Goal: Task Accomplishment & Management: Use online tool/utility

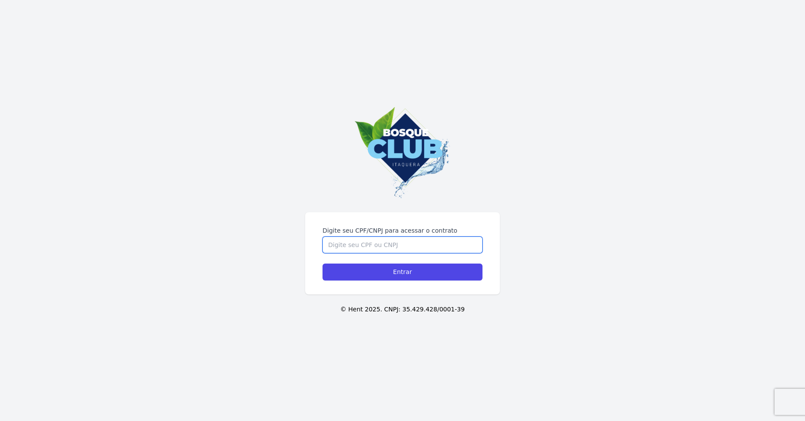
click at [372, 247] on input "Digite seu CPF/CNPJ para acessar o contrato" at bounding box center [403, 244] width 160 height 17
type input "35889198807"
click at [391, 281] on div "Digite seu CPF/CNPJ para acessar o contrato 35889198807 Entrar" at bounding box center [402, 253] width 195 height 82
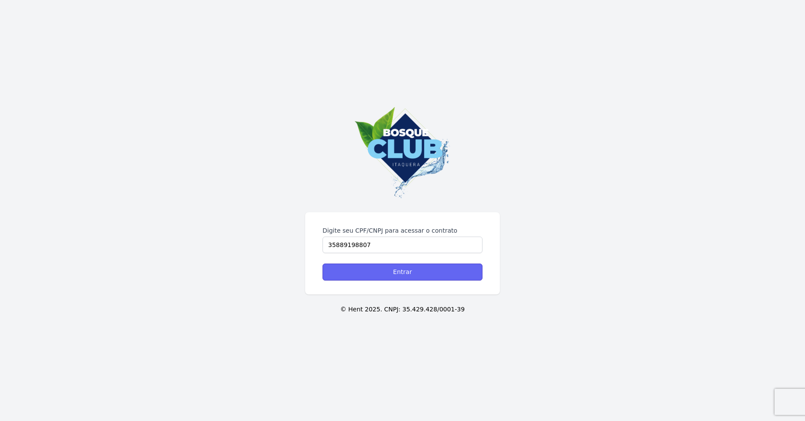
click at [391, 274] on input "Entrar" at bounding box center [403, 271] width 160 height 17
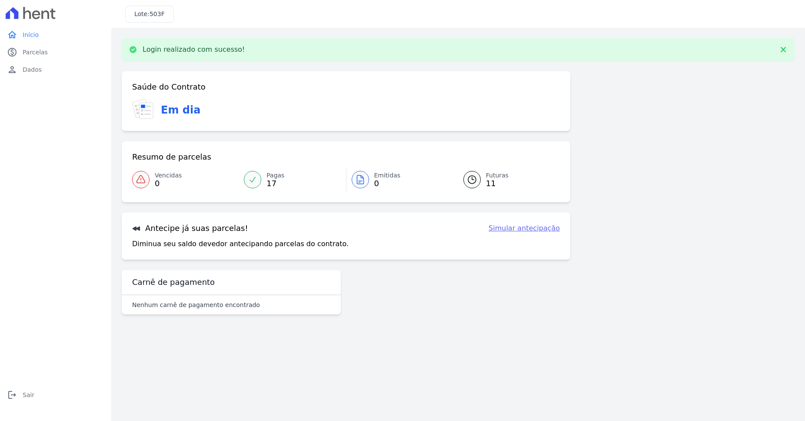
click at [629, 299] on div "Saúde do Contrato Em dia Resumo de parcelas Vencidas 0 Pagas 17 Emitidas 0 Futu…" at bounding box center [458, 196] width 673 height 250
click at [164, 177] on span "Vencidas" at bounding box center [168, 175] width 27 height 9
click at [275, 180] on span "17" at bounding box center [275, 183] width 18 height 7
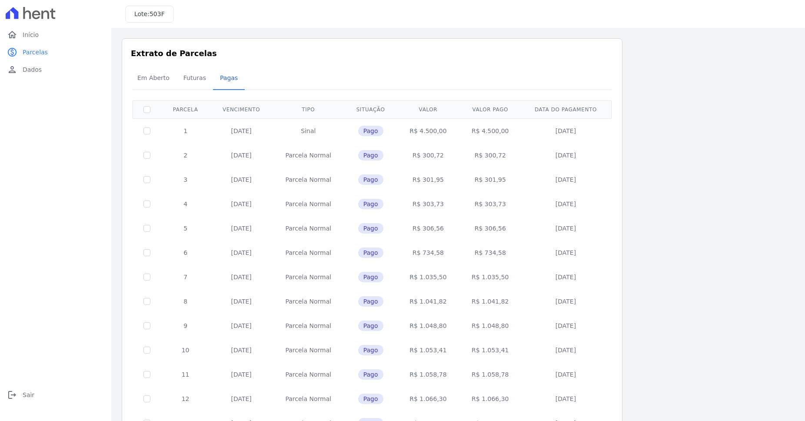
scroll to position [151, 0]
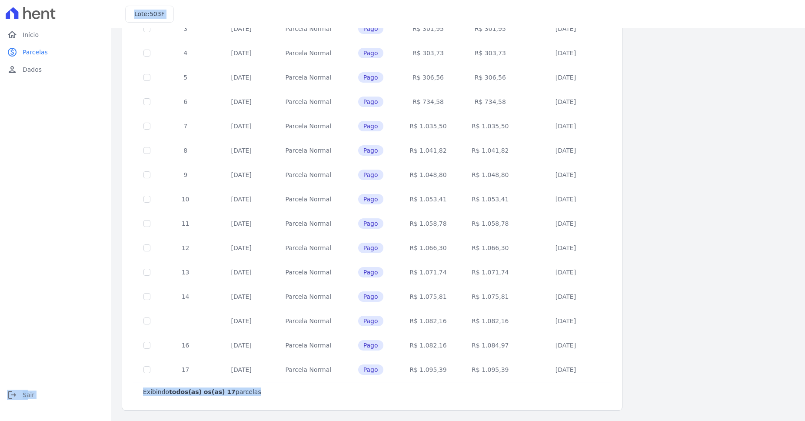
drag, startPoint x: 603, startPoint y: 376, endPoint x: 140, endPoint y: 362, distance: 463.6
click at [133, 365] on div "Exibindo todos(as) os(as) 17 parcelas [GEOGRAPHIC_DATA] Vencimento Tipo Situaçã…" at bounding box center [372, 176] width 479 height 452
click at [555, 398] on div "Exibindo todos(as) os(as) 17 parcelas" at bounding box center [372, 392] width 479 height 20
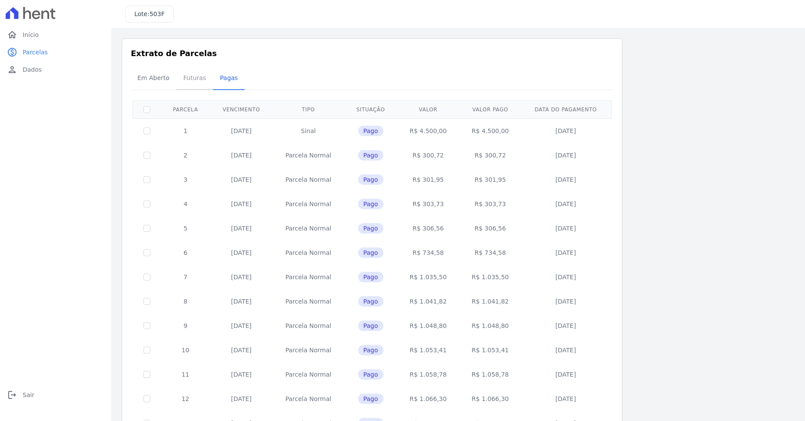
click at [176, 81] on link "Futuras" at bounding box center [194, 78] width 37 height 23
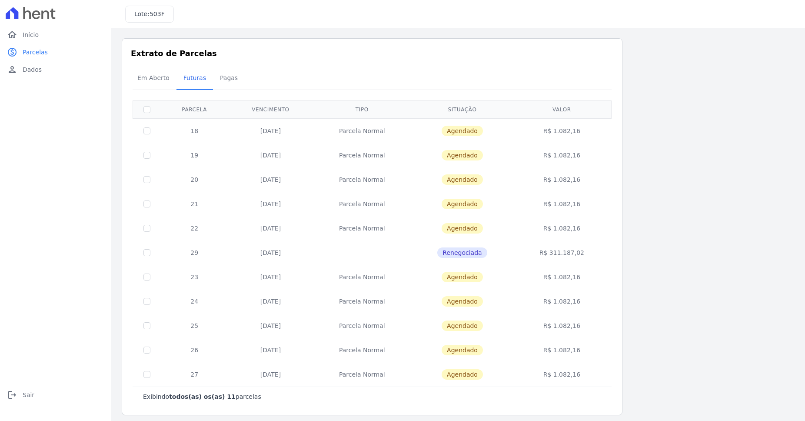
drag, startPoint x: 167, startPoint y: 130, endPoint x: 606, endPoint y: 139, distance: 439.6
click at [606, 139] on tr "18 [DATE] [GEOGRAPHIC_DATA] [GEOGRAPHIC_DATA] R$ 1.082,16" at bounding box center [372, 130] width 479 height 25
click at [582, 251] on td "R$ 311.187,02" at bounding box center [562, 252] width 96 height 24
click at [145, 130] on input "checkbox" at bounding box center [146, 130] width 7 height 7
checkbox input "true"
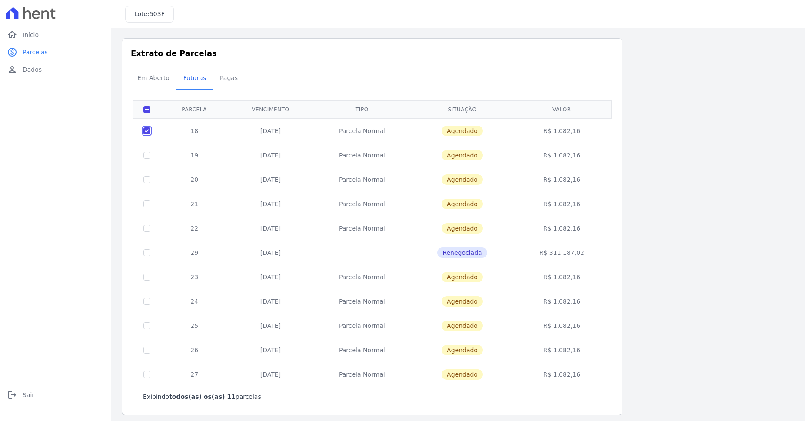
checkbox input "true"
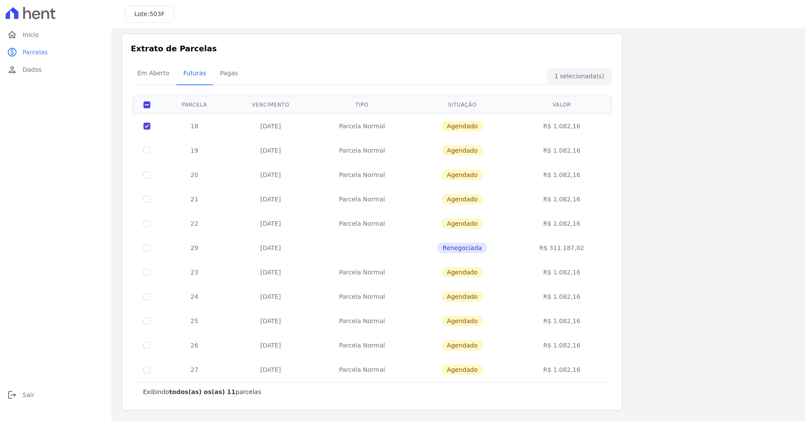
click at [143, 153] on td at bounding box center [147, 150] width 28 height 24
click at [146, 130] on input "checkbox" at bounding box center [146, 126] width 7 height 7
checkbox input "true"
click at [575, 76] on div "Em Aberto Futuras [GEOGRAPHIC_DATA]" at bounding box center [371, 73] width 483 height 21
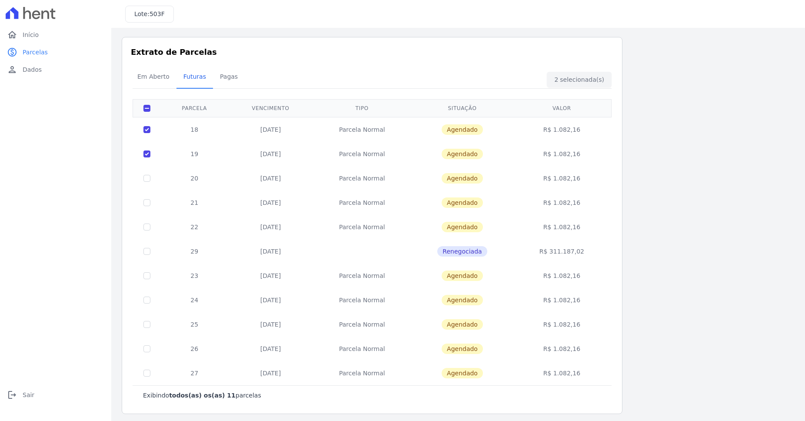
scroll to position [0, 0]
click at [156, 77] on span "Em Aberto" at bounding box center [153, 77] width 43 height 17
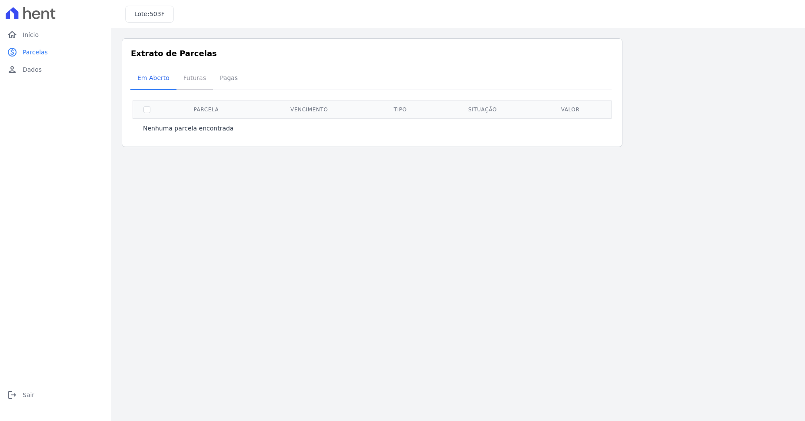
click at [209, 82] on link "Futuras" at bounding box center [194, 78] width 37 height 23
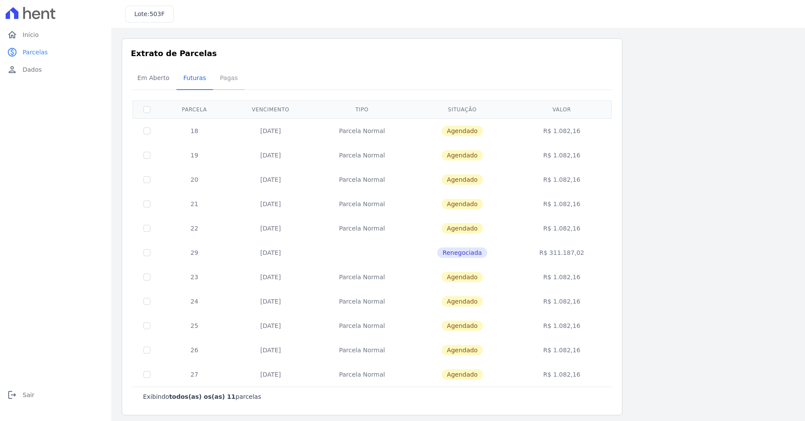
click at [226, 80] on span "Pagas" at bounding box center [229, 77] width 28 height 17
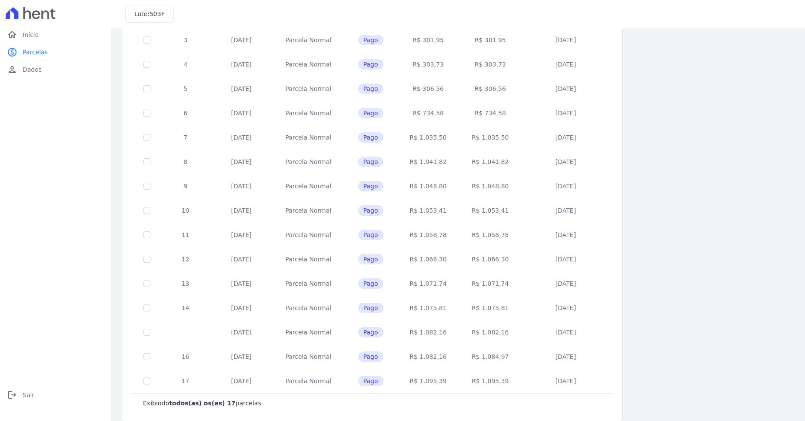
scroll to position [151, 0]
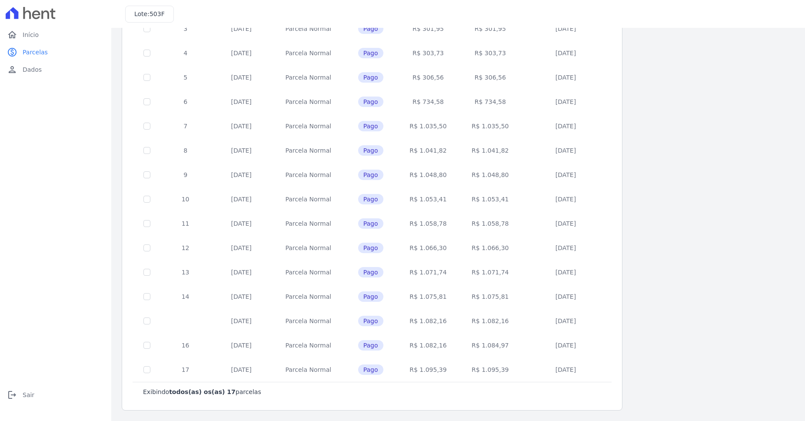
click at [140, 248] on td at bounding box center [147, 248] width 28 height 24
click at [149, 195] on td at bounding box center [147, 199] width 28 height 24
click at [151, 118] on td at bounding box center [147, 126] width 28 height 24
click at [148, 64] on td at bounding box center [147, 53] width 28 height 24
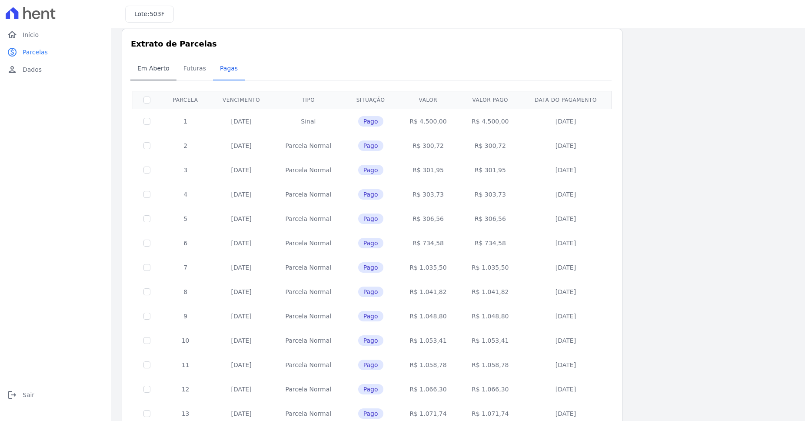
scroll to position [0, 0]
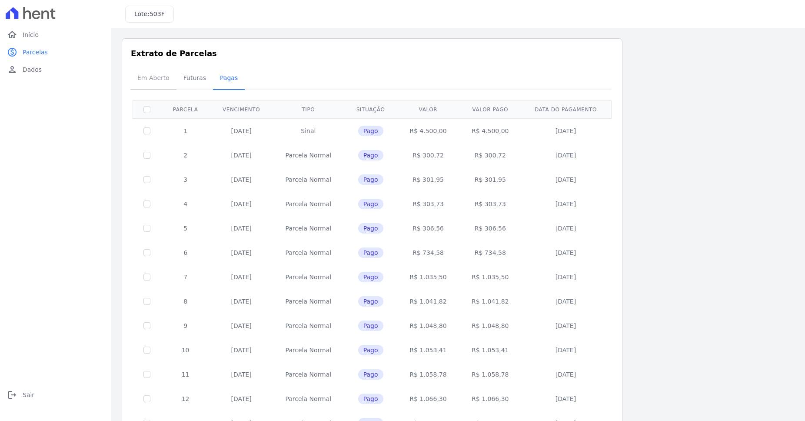
click at [153, 81] on span "Em Aberto" at bounding box center [153, 77] width 43 height 17
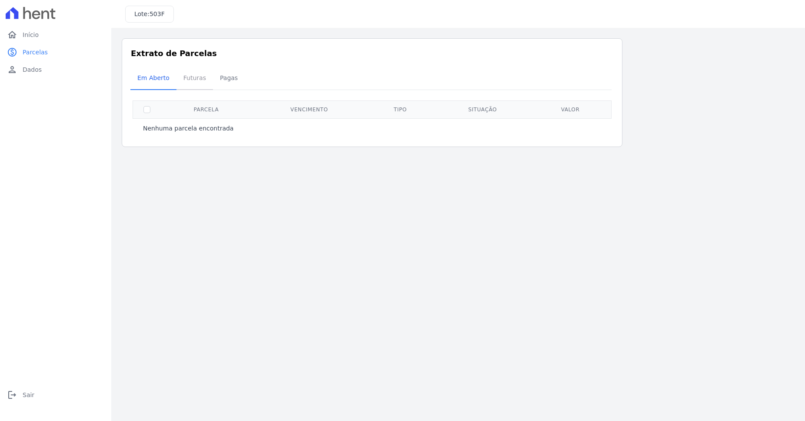
click at [190, 75] on span "Futuras" at bounding box center [194, 77] width 33 height 17
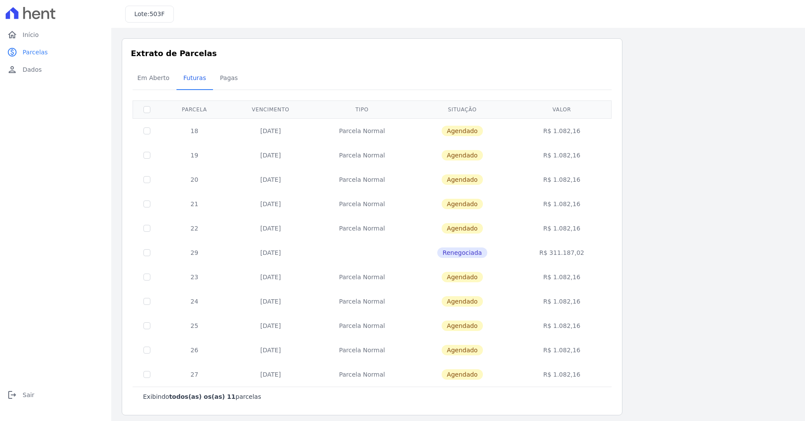
click at [225, 134] on td "18" at bounding box center [194, 130] width 67 height 25
click at [428, 115] on th "Situação" at bounding box center [462, 109] width 103 height 18
click at [455, 125] on td "Agendado" at bounding box center [462, 130] width 103 height 25
click at [462, 130] on span "Agendado" at bounding box center [462, 131] width 41 height 10
click at [560, 134] on td "R$ 1.082,16" at bounding box center [562, 130] width 96 height 25
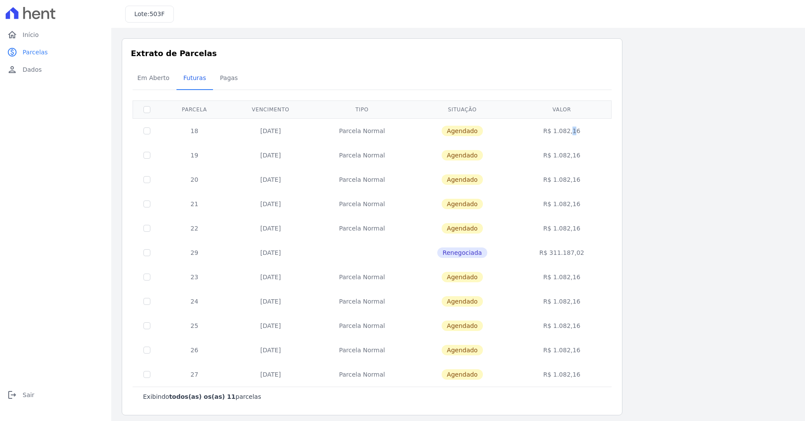
click at [560, 134] on td "R$ 1.082,16" at bounding box center [562, 130] width 96 height 25
click at [32, 78] on link "person Dados" at bounding box center [55, 69] width 104 height 17
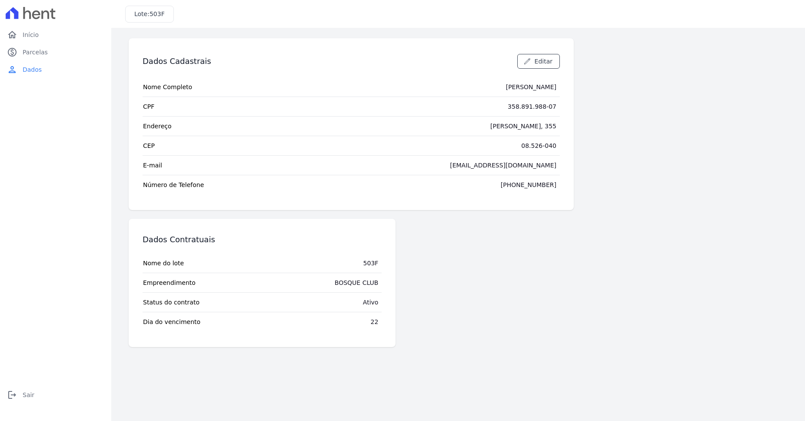
click at [347, 285] on div "BOSQUE CLUB" at bounding box center [357, 282] width 44 height 9
click at [356, 316] on tr "Dia do vencimento 22" at bounding box center [262, 322] width 239 height 20
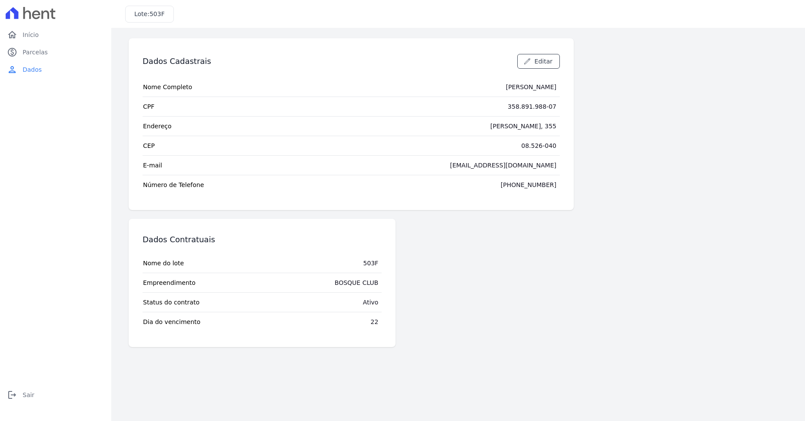
click at [374, 303] on div "Ativo" at bounding box center [371, 302] width 16 height 9
click at [366, 262] on div "503F" at bounding box center [370, 263] width 15 height 9
click at [524, 130] on td "[PERSON_NAME], 355" at bounding box center [523, 126] width 73 height 19
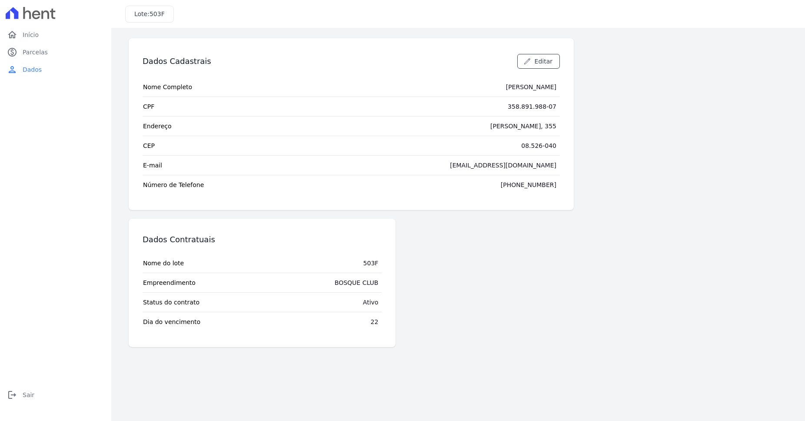
click at [524, 130] on td "[PERSON_NAME], 355" at bounding box center [523, 126] width 73 height 19
click at [526, 168] on div "[EMAIL_ADDRESS][DOMAIN_NAME]" at bounding box center [503, 165] width 107 height 9
click at [524, 193] on td "[PHONE_NUMBER]" at bounding box center [528, 184] width 63 height 19
click at [536, 330] on div "Dados Contratuais Nome do lote 503F Empreendimento BOSQUE CLUB Status do contra…" at bounding box center [351, 283] width 445 height 128
click at [27, 41] on link "home Início" at bounding box center [55, 34] width 104 height 17
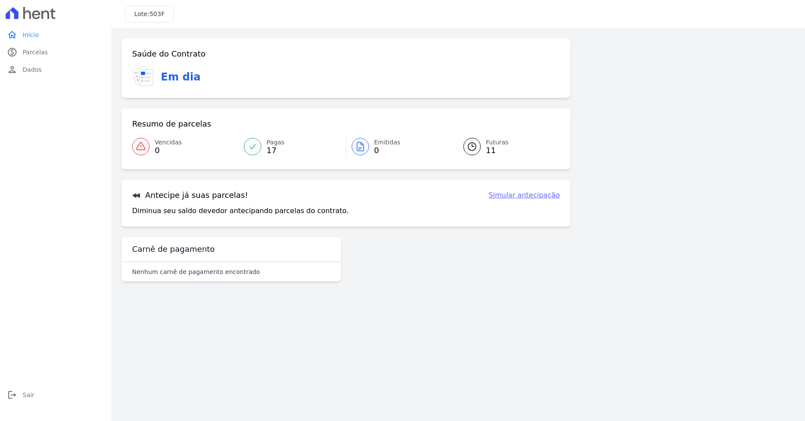
click at [509, 194] on link "Simular antecipação" at bounding box center [524, 195] width 71 height 10
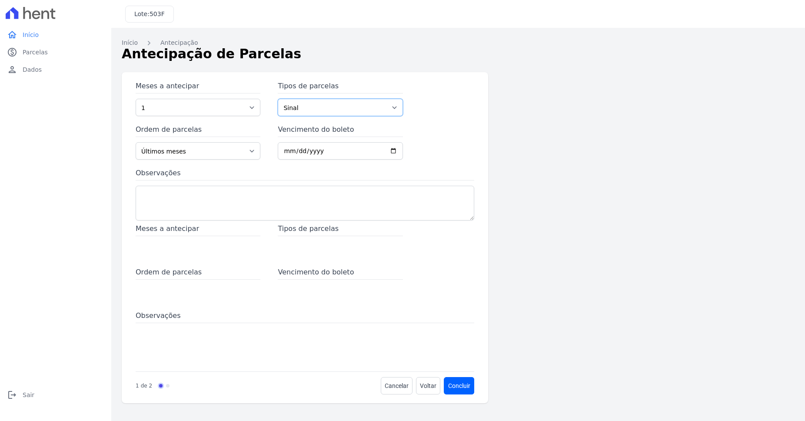
click at [278, 99] on select "Sinal Parcela Normal Outros Financiamento CEF" at bounding box center [340, 107] width 125 height 17
select select "standard"
click option "Parcela Normal" at bounding box center [0, 0] width 0 height 0
click at [426, 385] on span "Voltar" at bounding box center [428, 385] width 17 height 9
click at [144, 384] on p "de 2" at bounding box center [146, 386] width 11 height 8
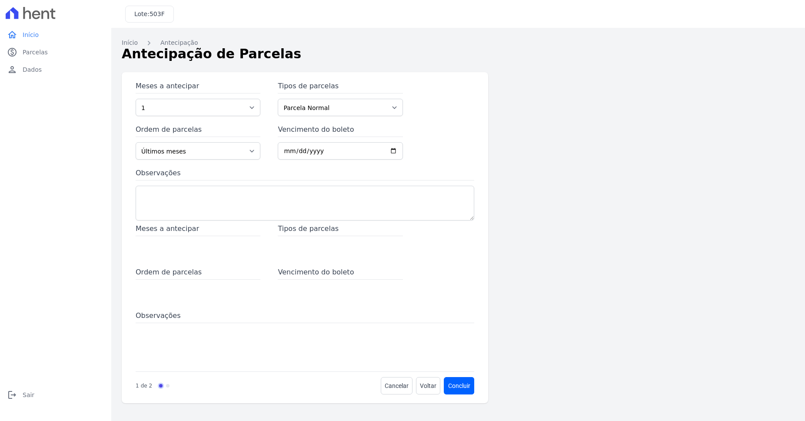
click at [166, 385] on link "Progress" at bounding box center [167, 385] width 3 height 3
drag, startPoint x: 133, startPoint y: 388, endPoint x: 295, endPoint y: 390, distance: 162.6
click at [139, 387] on div "Meses a antecipar 1 2 3 4 5 6 7 8 9 10 11 12 13 14 15 16 17 18 19 20 21 22 23 2…" at bounding box center [305, 237] width 366 height 331
click at [463, 387] on button "Concluir" at bounding box center [459, 385] width 30 height 17
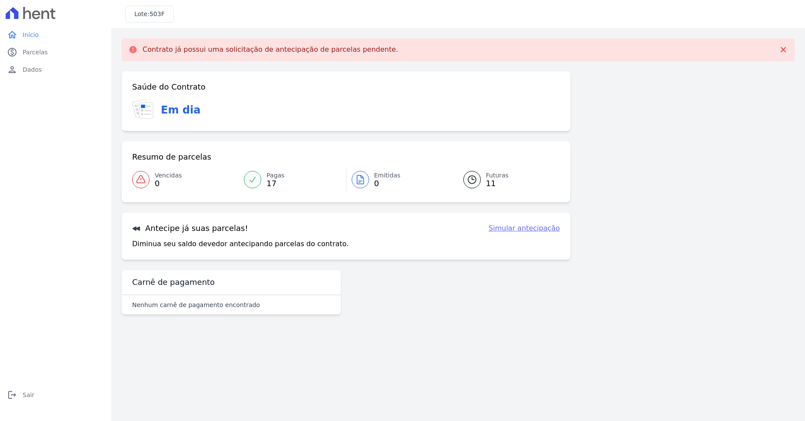
click at [196, 45] on div "Contrato já possui uma solicitação de antecipação de parcelas pendente." at bounding box center [458, 49] width 673 height 23
